Goal: Information Seeking & Learning: Learn about a topic

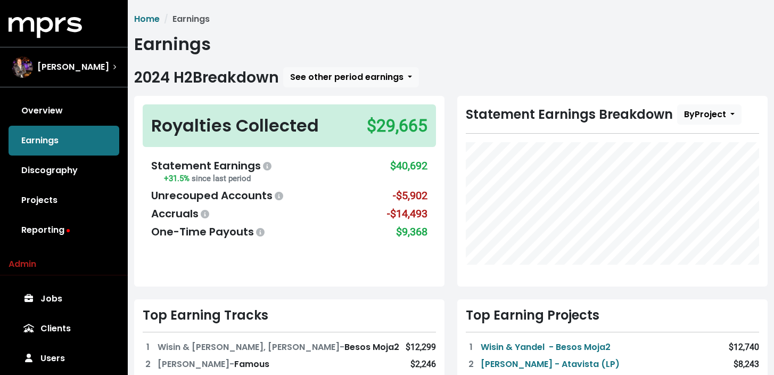
click at [90, 66] on span "[PERSON_NAME]" at bounding box center [73, 67] width 72 height 13
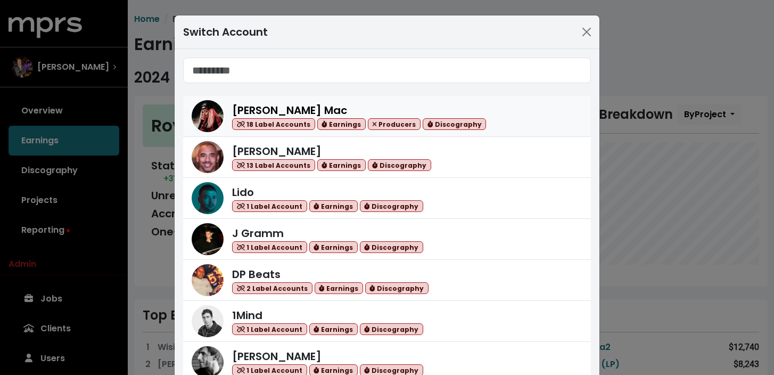
click at [343, 102] on div "[PERSON_NAME] Mac 18 Label Accounts Earnings Producers Discography" at bounding box center [359, 116] width 254 height 28
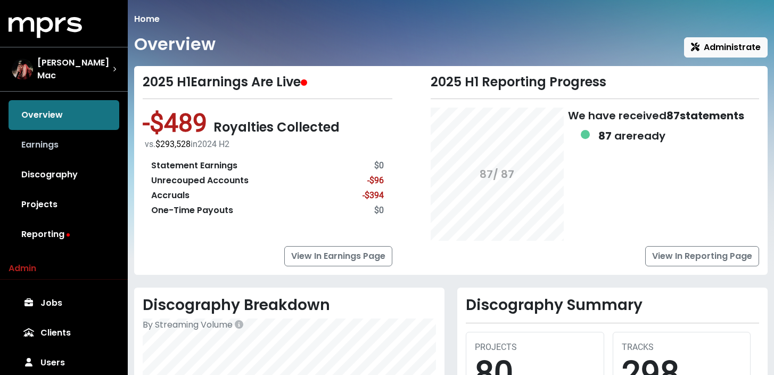
click at [67, 143] on link "Earnings" at bounding box center [64, 145] width 111 height 30
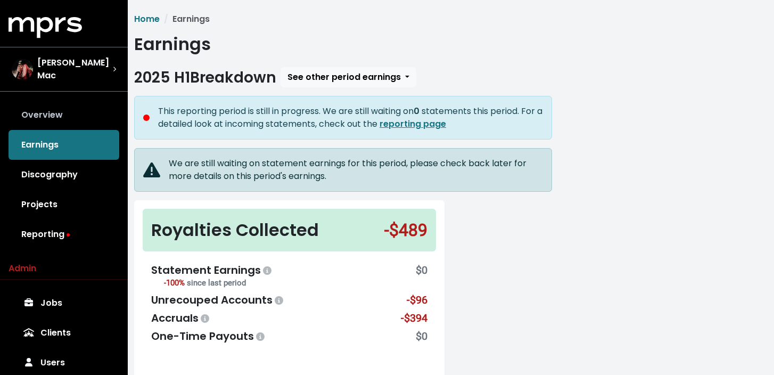
click at [78, 112] on link "Overview" at bounding box center [64, 115] width 111 height 30
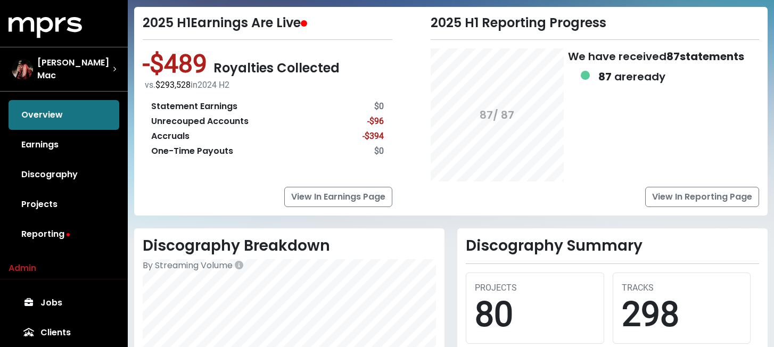
scroll to position [59, 0]
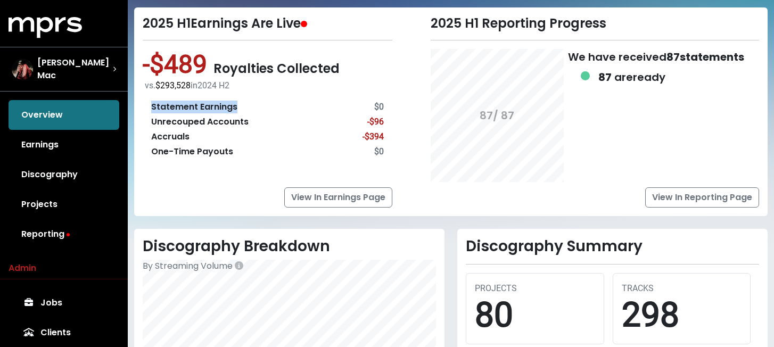
drag, startPoint x: 152, startPoint y: 106, endPoint x: 286, endPoint y: 106, distance: 133.6
click at [286, 106] on div "Statement Earnings $0" at bounding box center [267, 107] width 233 height 13
drag, startPoint x: 153, startPoint y: 123, endPoint x: 270, endPoint y: 125, distance: 117.1
click at [270, 125] on div "Unrecouped Accounts -$96" at bounding box center [267, 121] width 233 height 13
click at [259, 133] on div "Accruals -$394" at bounding box center [267, 136] width 233 height 13
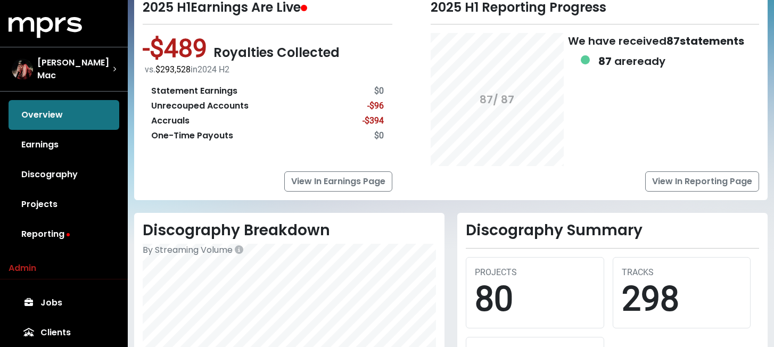
scroll to position [78, 0]
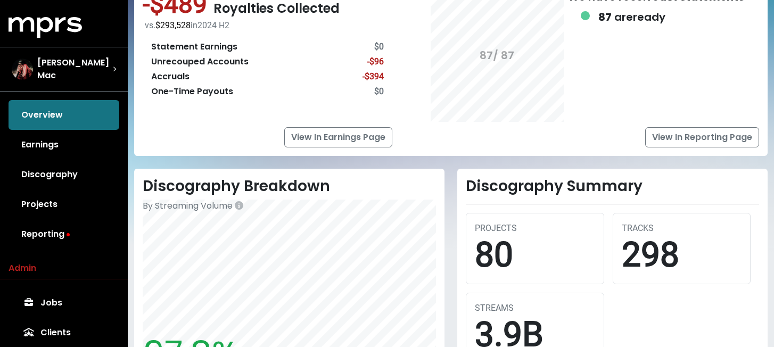
click at [442, 190] on div "Discography Breakdown By Streaming Volume 97.8% Reporting 3,825,746,025 cumulat…" at bounding box center [289, 280] width 310 height 223
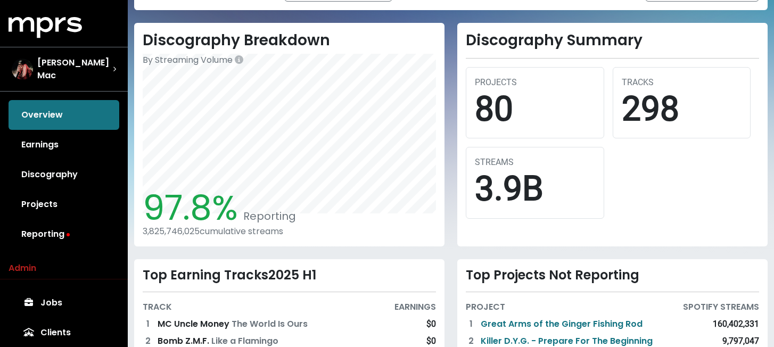
scroll to position [270, 0]
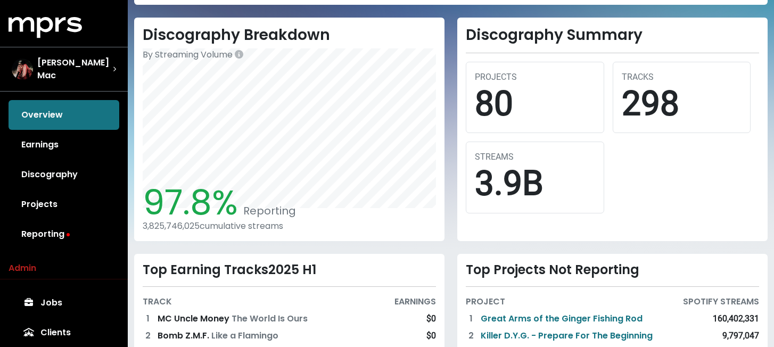
click at [152, 200] on span "97.8%" at bounding box center [190, 202] width 95 height 47
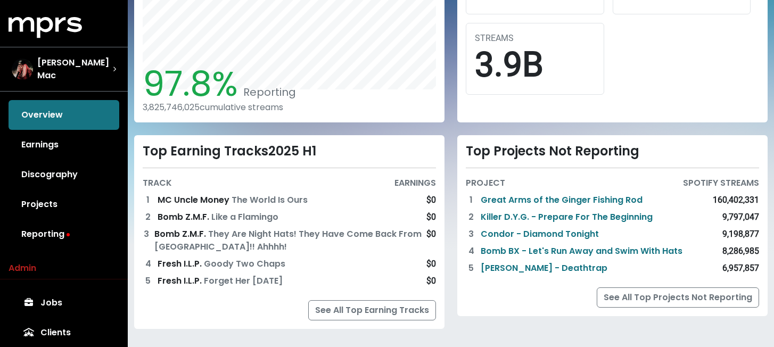
scroll to position [400, 0]
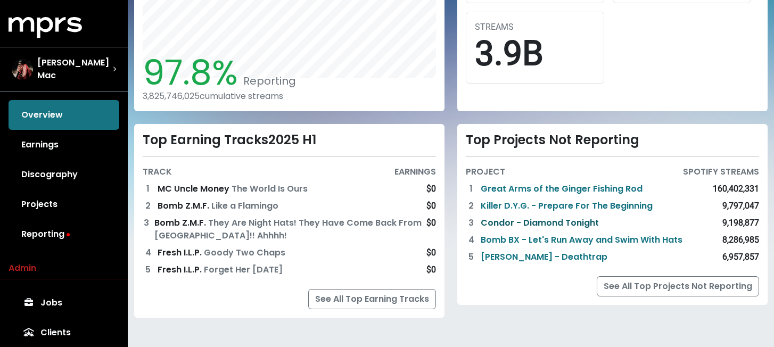
click at [508, 220] on link "Condor - Diamond Tonight" at bounding box center [539, 223] width 118 height 13
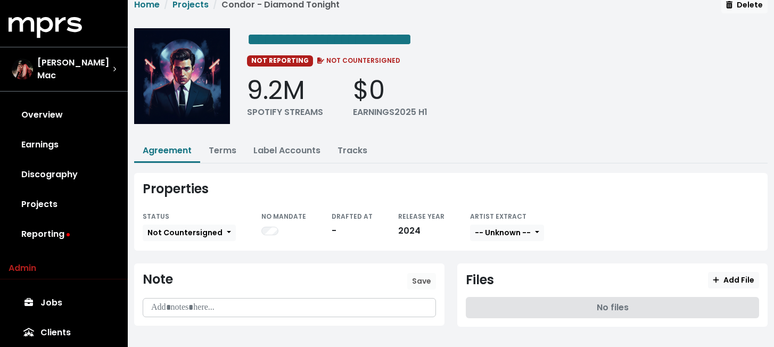
scroll to position [24, 0]
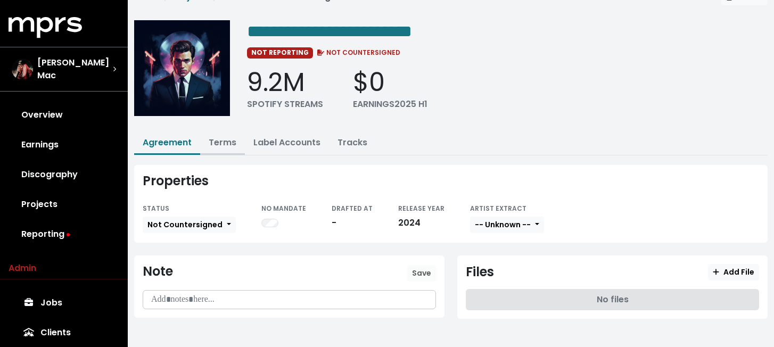
click at [229, 146] on link "Terms" at bounding box center [223, 142] width 28 height 12
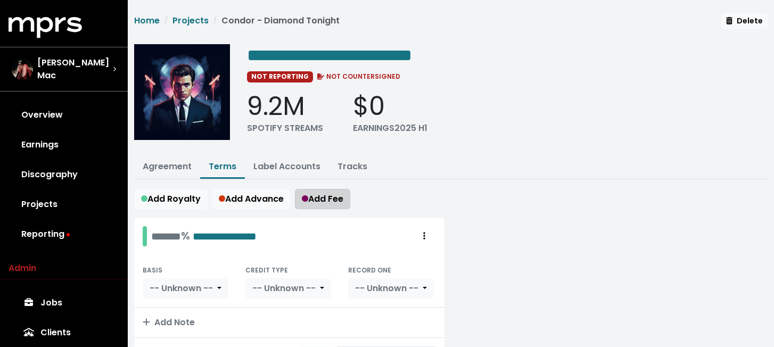
scroll to position [10, 0]
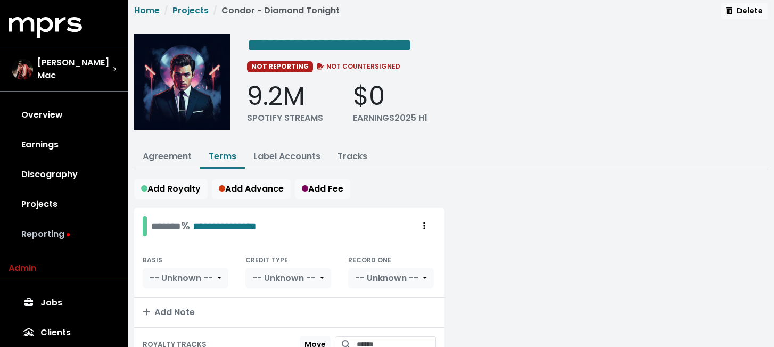
click at [57, 233] on link "Reporting" at bounding box center [64, 234] width 111 height 30
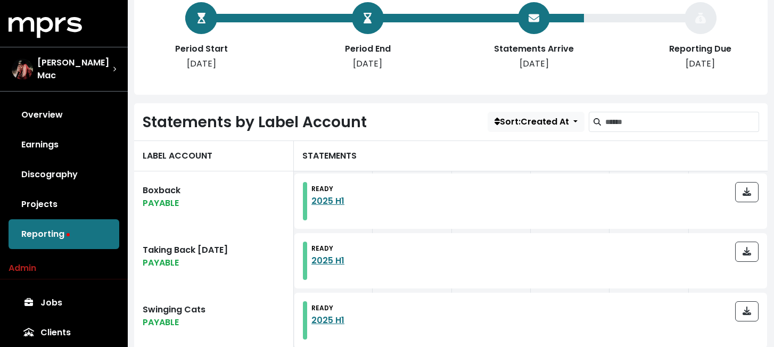
scroll to position [213, 0]
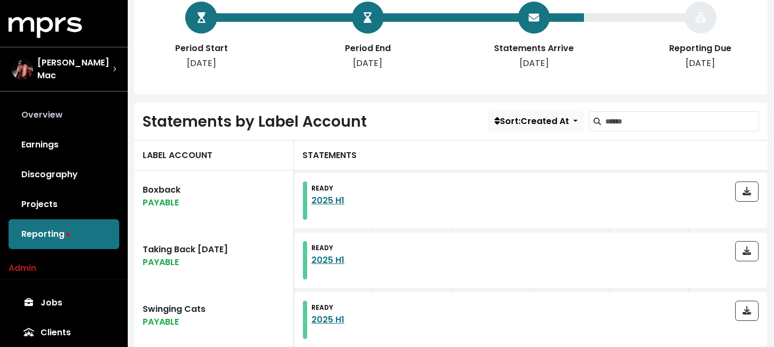
click at [65, 104] on link "Overview" at bounding box center [64, 115] width 111 height 30
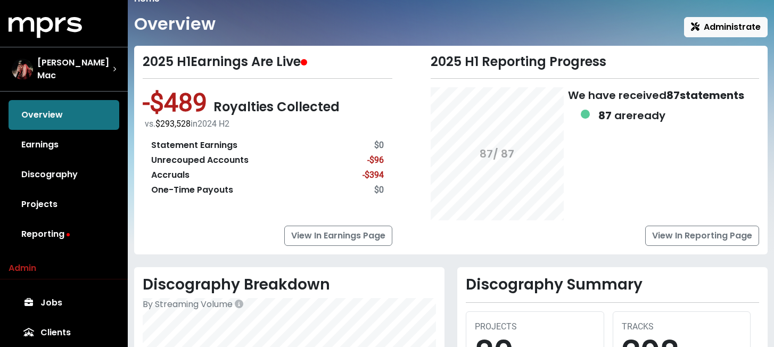
scroll to position [21, 0]
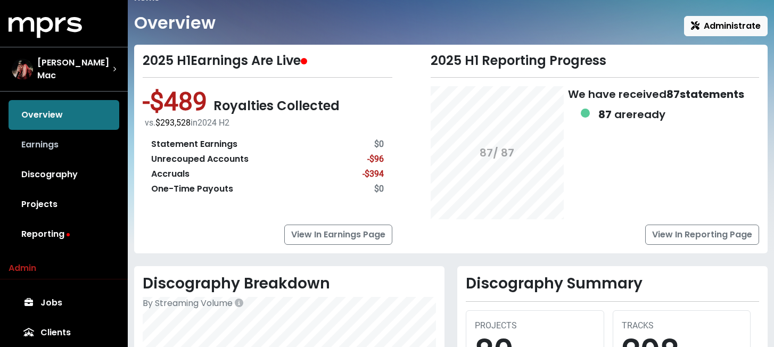
click at [78, 140] on link "Earnings" at bounding box center [64, 145] width 111 height 30
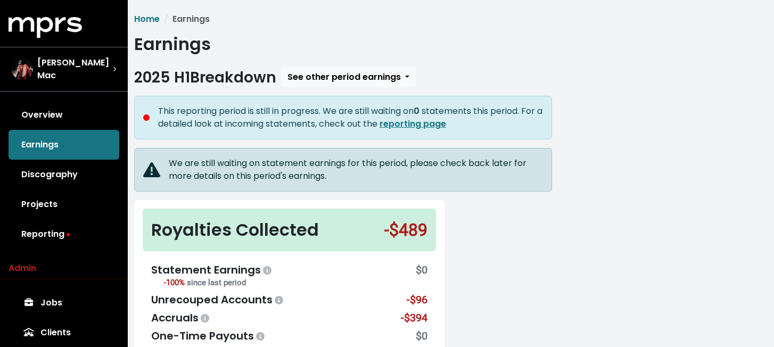
click at [360, 74] on span "See other period earnings" at bounding box center [343, 77] width 113 height 12
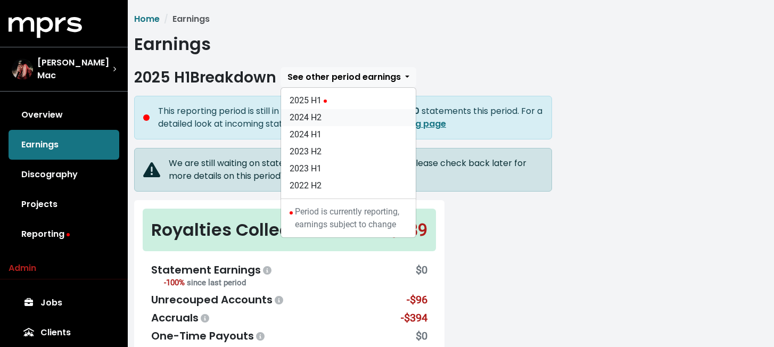
click at [351, 123] on link "2024 H2" at bounding box center [348, 117] width 135 height 17
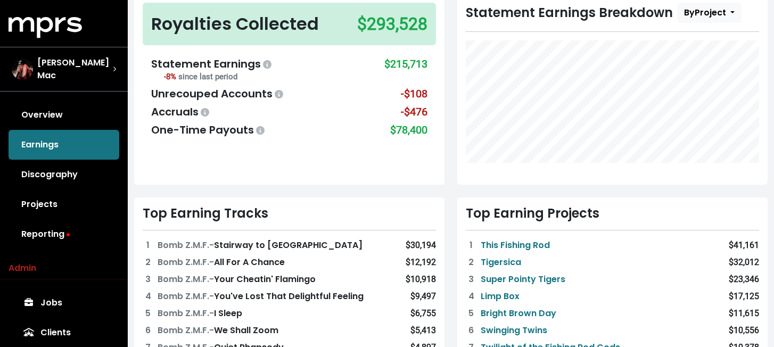
scroll to position [104, 0]
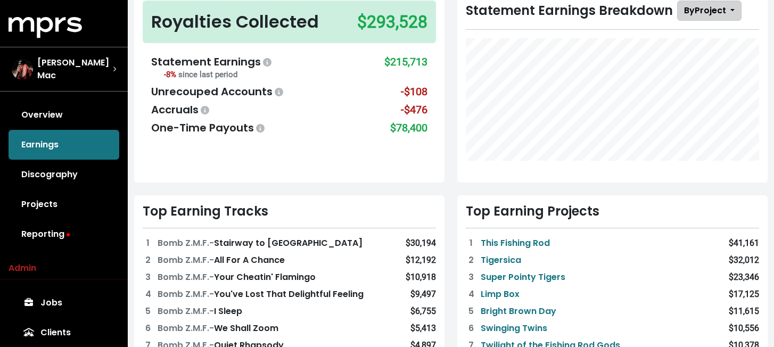
click at [713, 20] on button "By Project" at bounding box center [709, 11] width 64 height 20
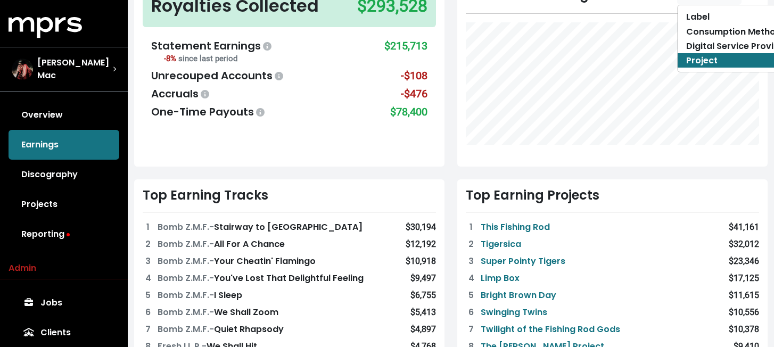
scroll to position [121, 0]
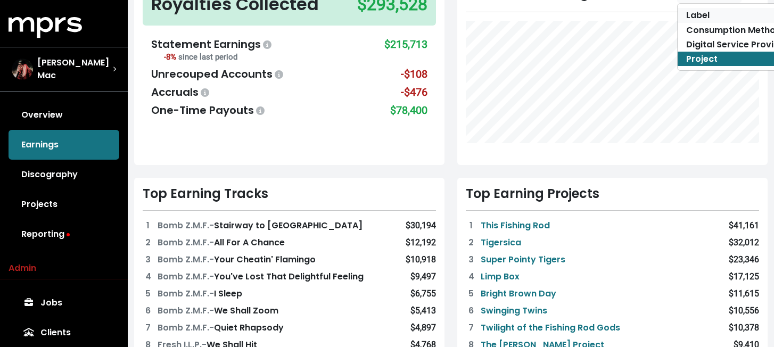
click at [692, 19] on link "Label" at bounding box center [736, 15] width 119 height 14
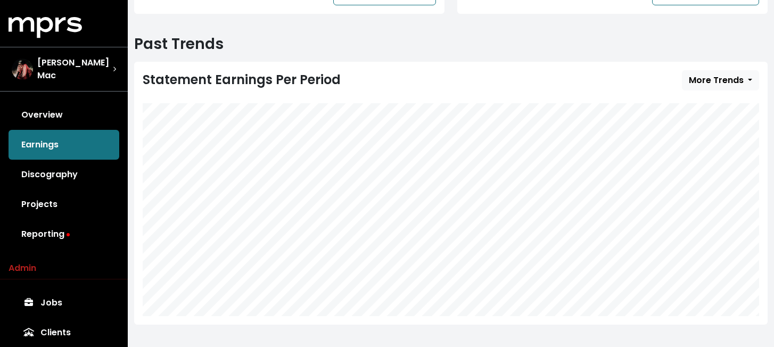
scroll to position [542, 0]
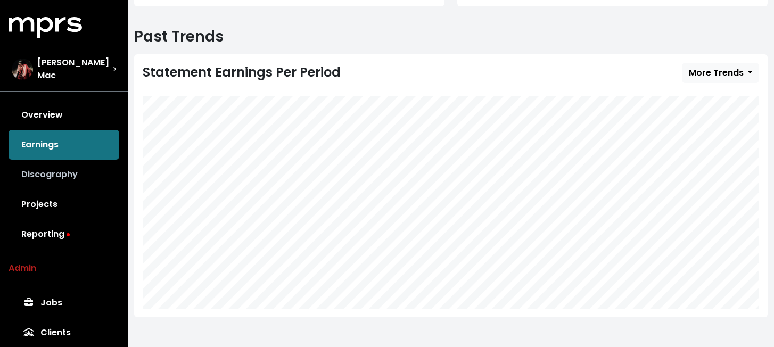
click at [50, 173] on link "Discography" at bounding box center [64, 175] width 111 height 30
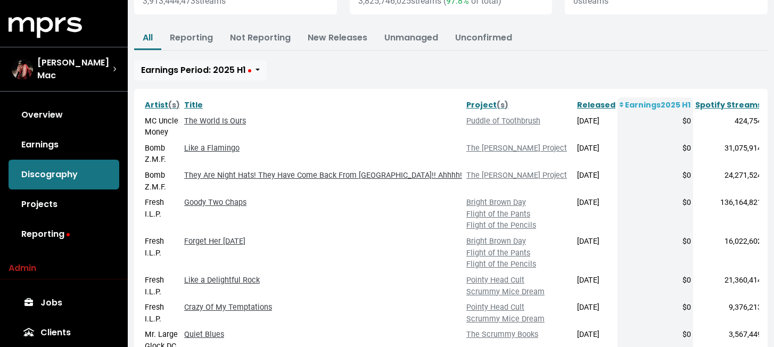
scroll to position [125, 0]
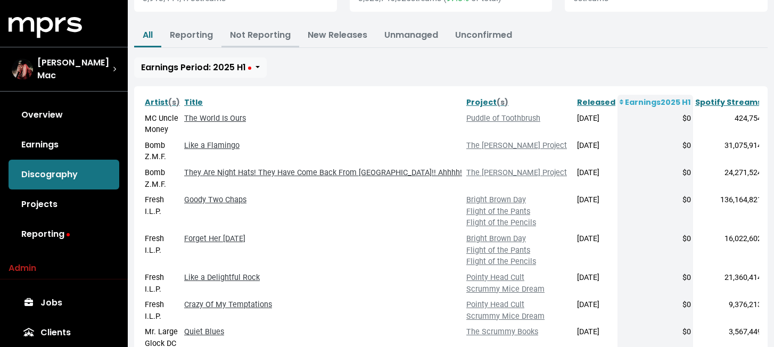
click at [262, 35] on link "Not Reporting" at bounding box center [260, 35] width 61 height 12
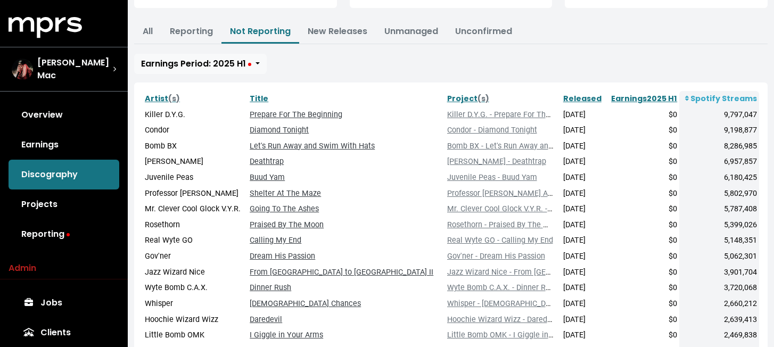
scroll to position [129, 0]
click at [62, 202] on link "Projects" at bounding box center [64, 204] width 111 height 30
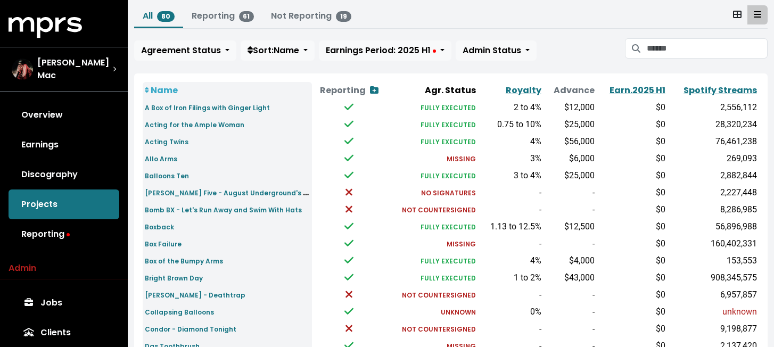
scroll to position [68, 0]
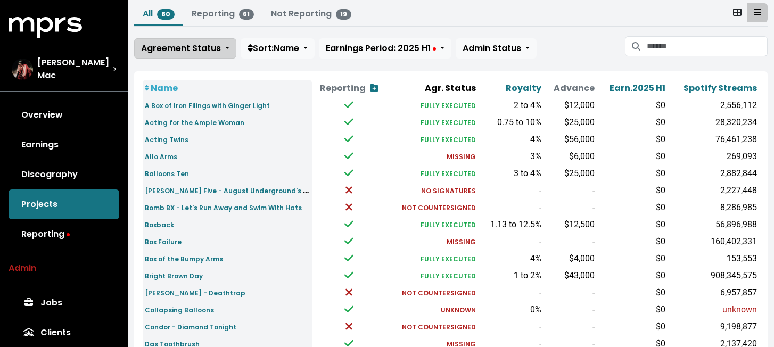
click at [197, 43] on span "Agreement Status" at bounding box center [181, 48] width 80 height 12
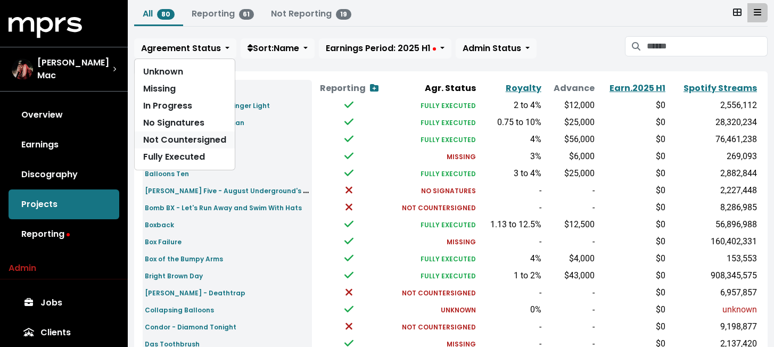
click at [208, 140] on link "Not Countersigned" at bounding box center [185, 139] width 100 height 17
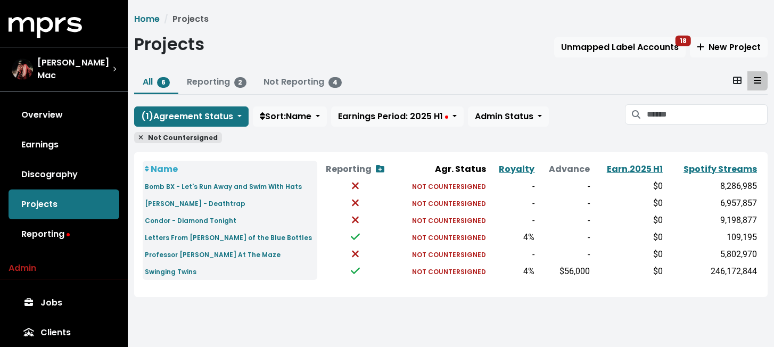
click at [140, 139] on icon at bounding box center [140, 137] width 5 height 6
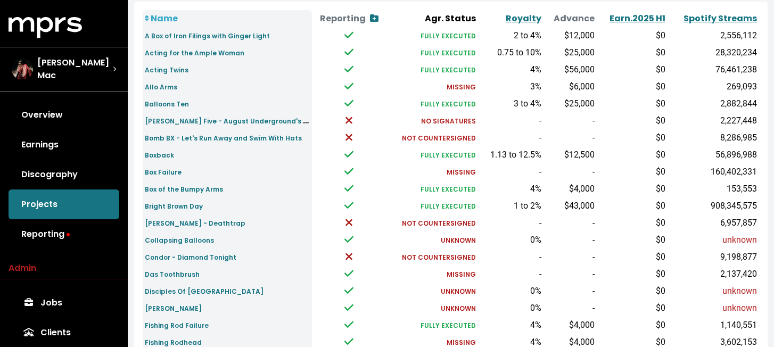
scroll to position [139, 0]
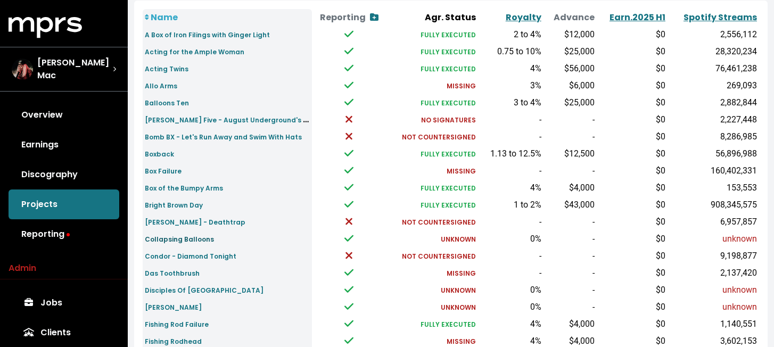
click at [182, 240] on small "Collapsing Balloons" at bounding box center [179, 239] width 69 height 9
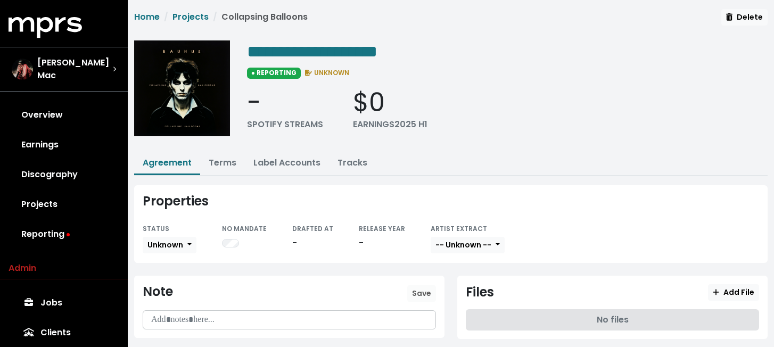
scroll to position [5, 0]
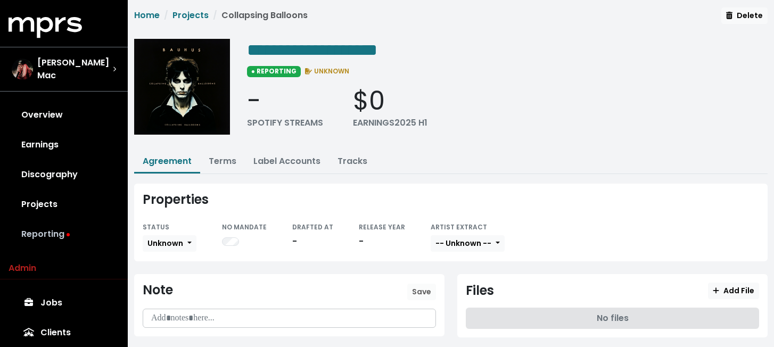
click at [48, 233] on link "Reporting" at bounding box center [64, 234] width 111 height 30
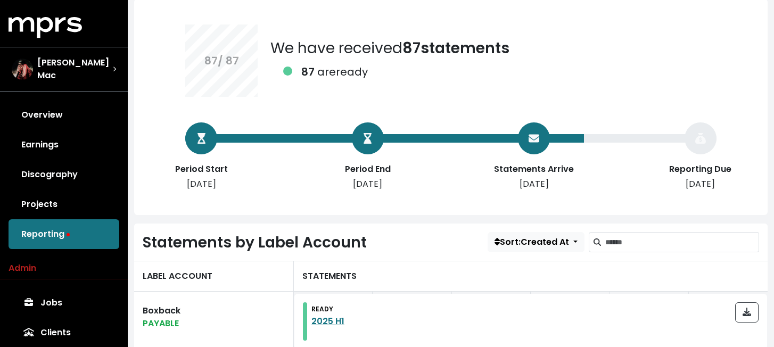
scroll to position [93, 0]
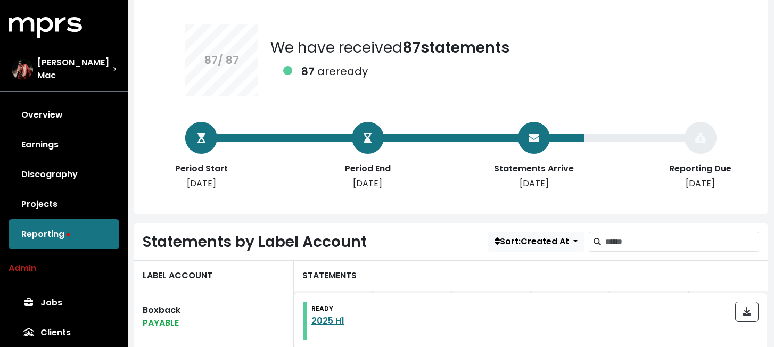
click at [376, 96] on div "87 / 87 We have received 87 statements 87 are ready Period Start [DATE] Period …" at bounding box center [451, 82] width 582 height 168
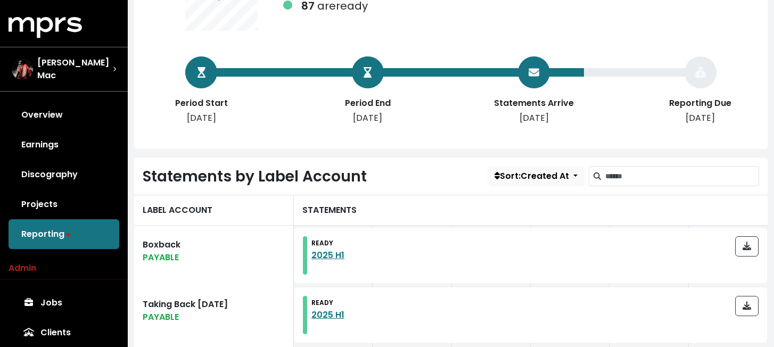
scroll to position [160, 0]
